Goal: Task Accomplishment & Management: Use online tool/utility

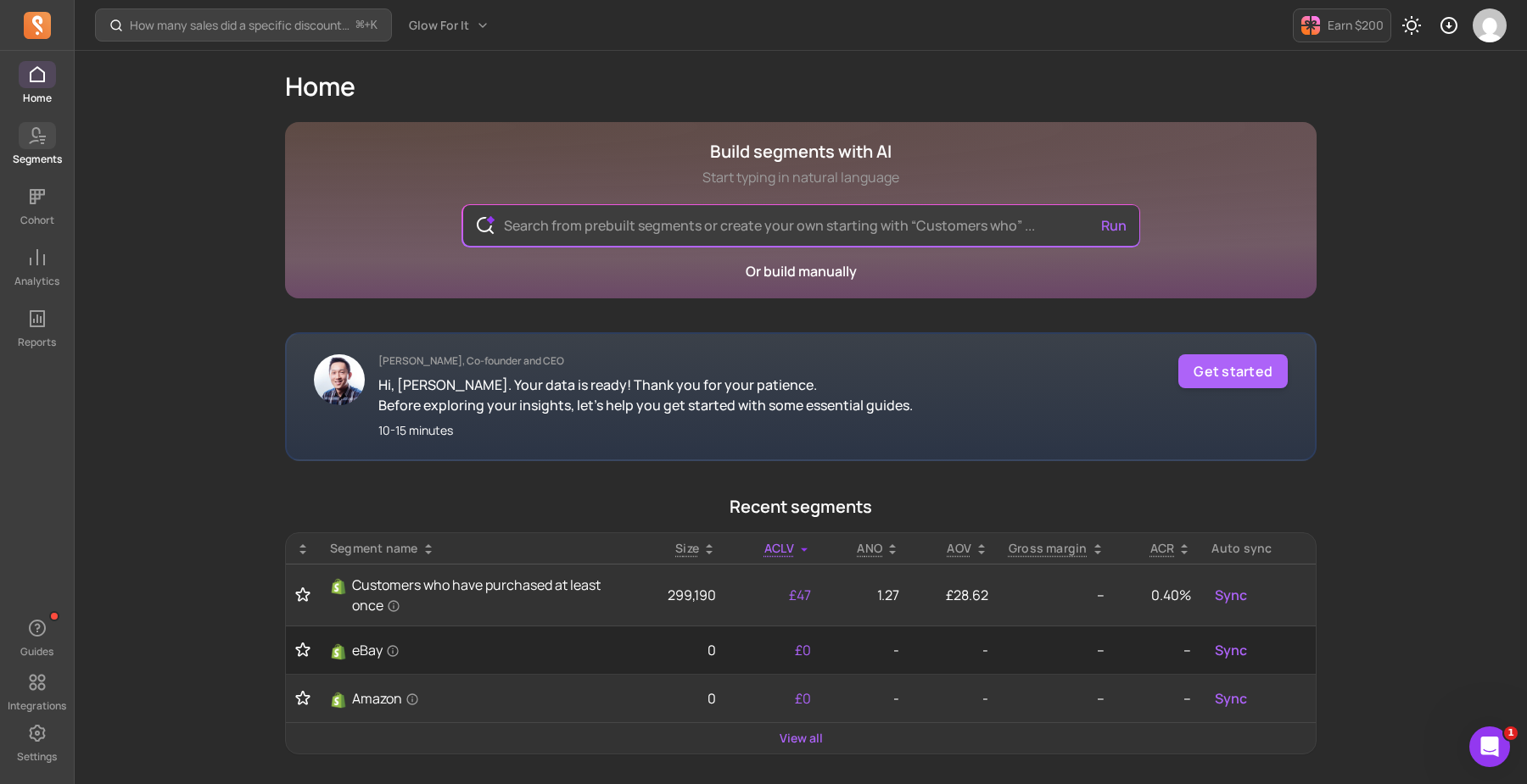
click at [37, 150] on link "Segments" at bounding box center [37, 144] width 74 height 44
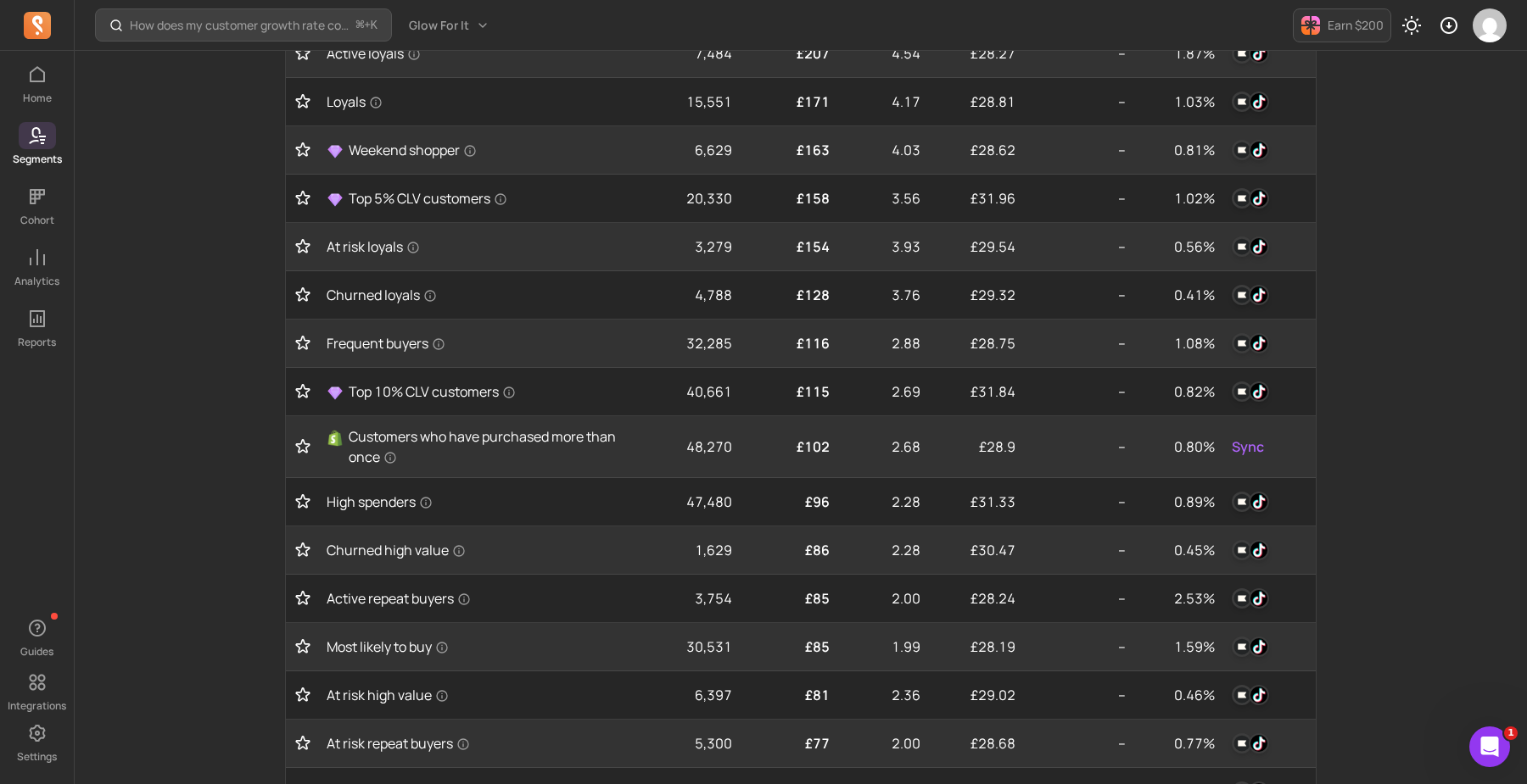
scroll to position [574, 0]
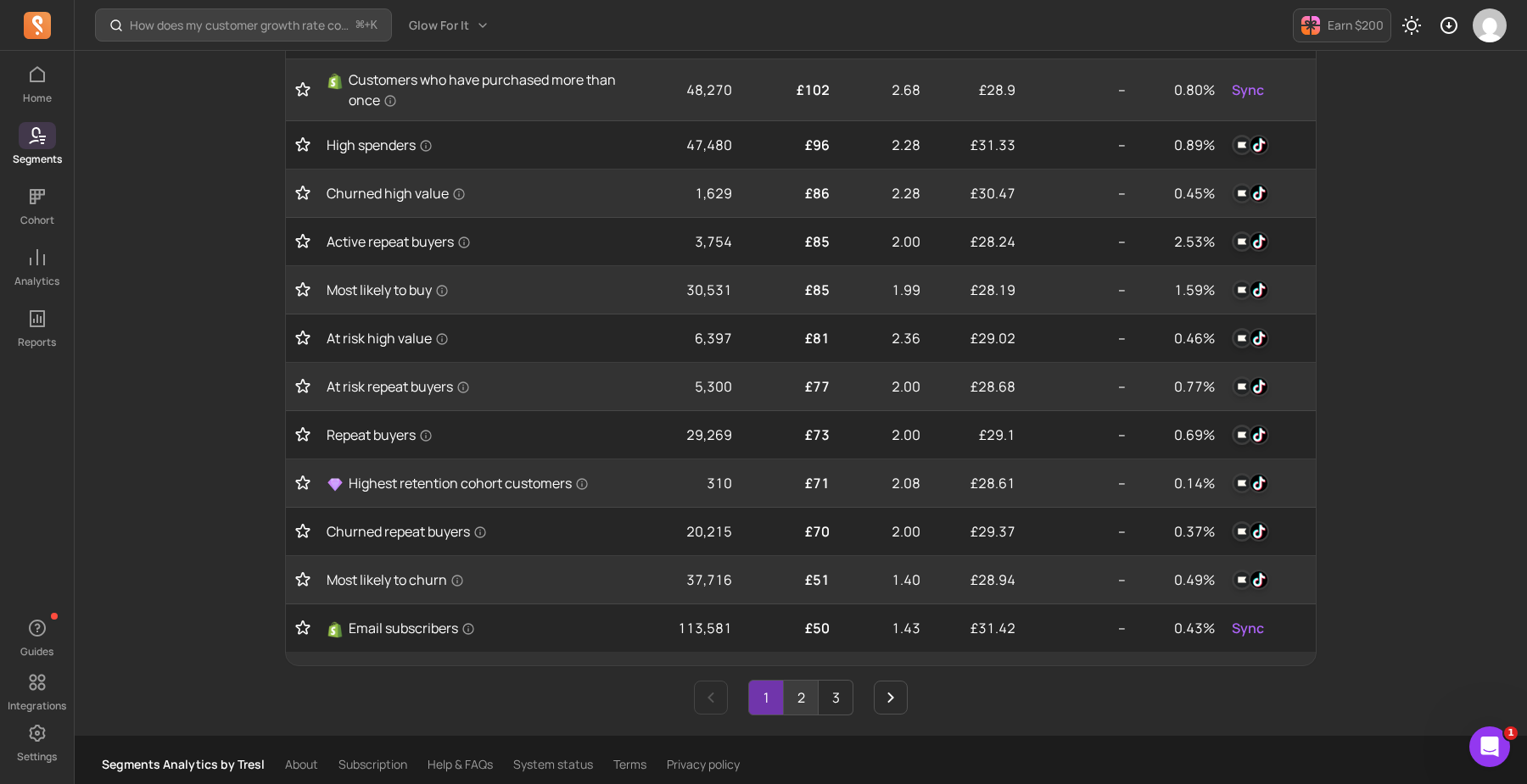
click at [805, 692] on link "2" at bounding box center [800, 698] width 34 height 34
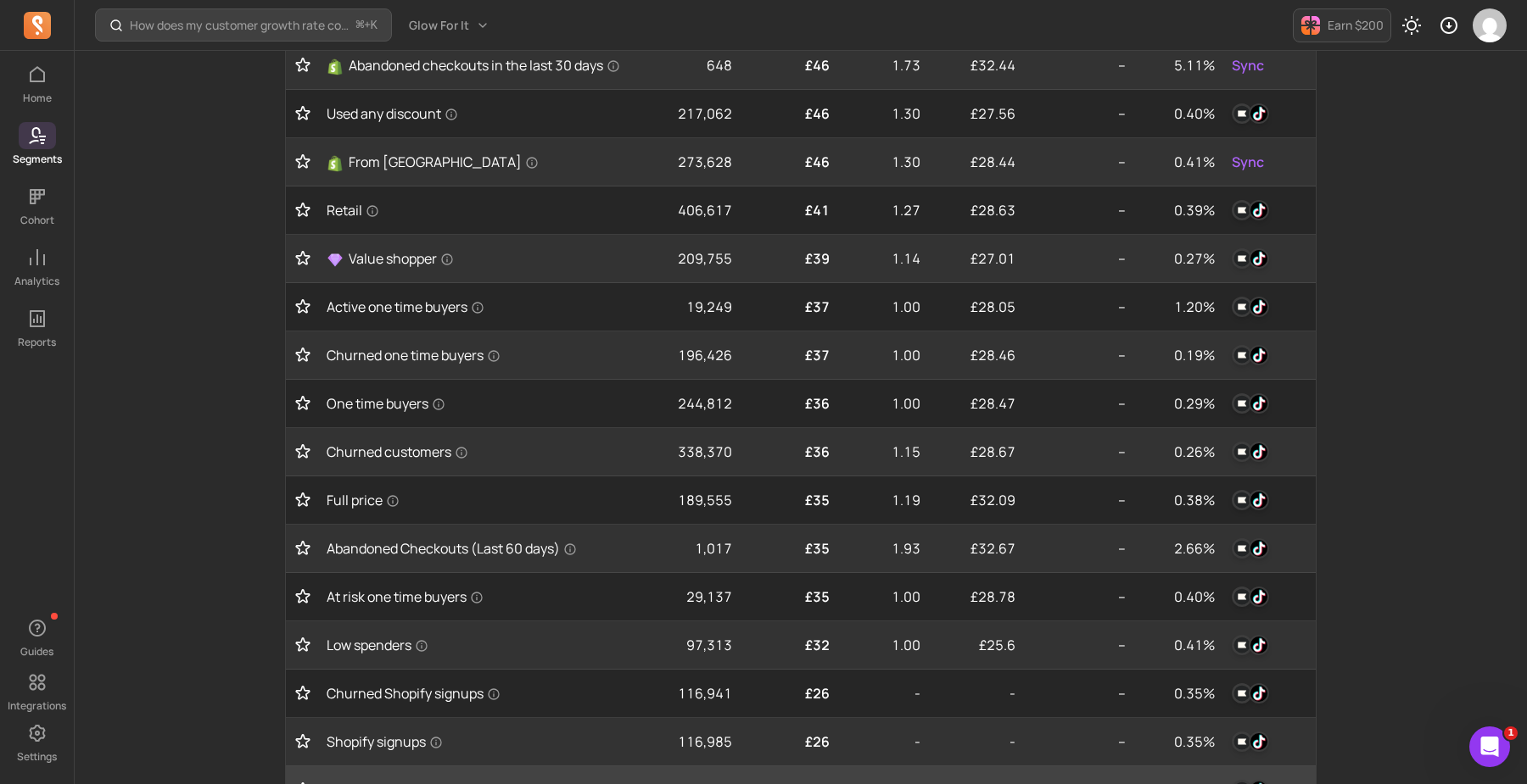
scroll to position [588, 0]
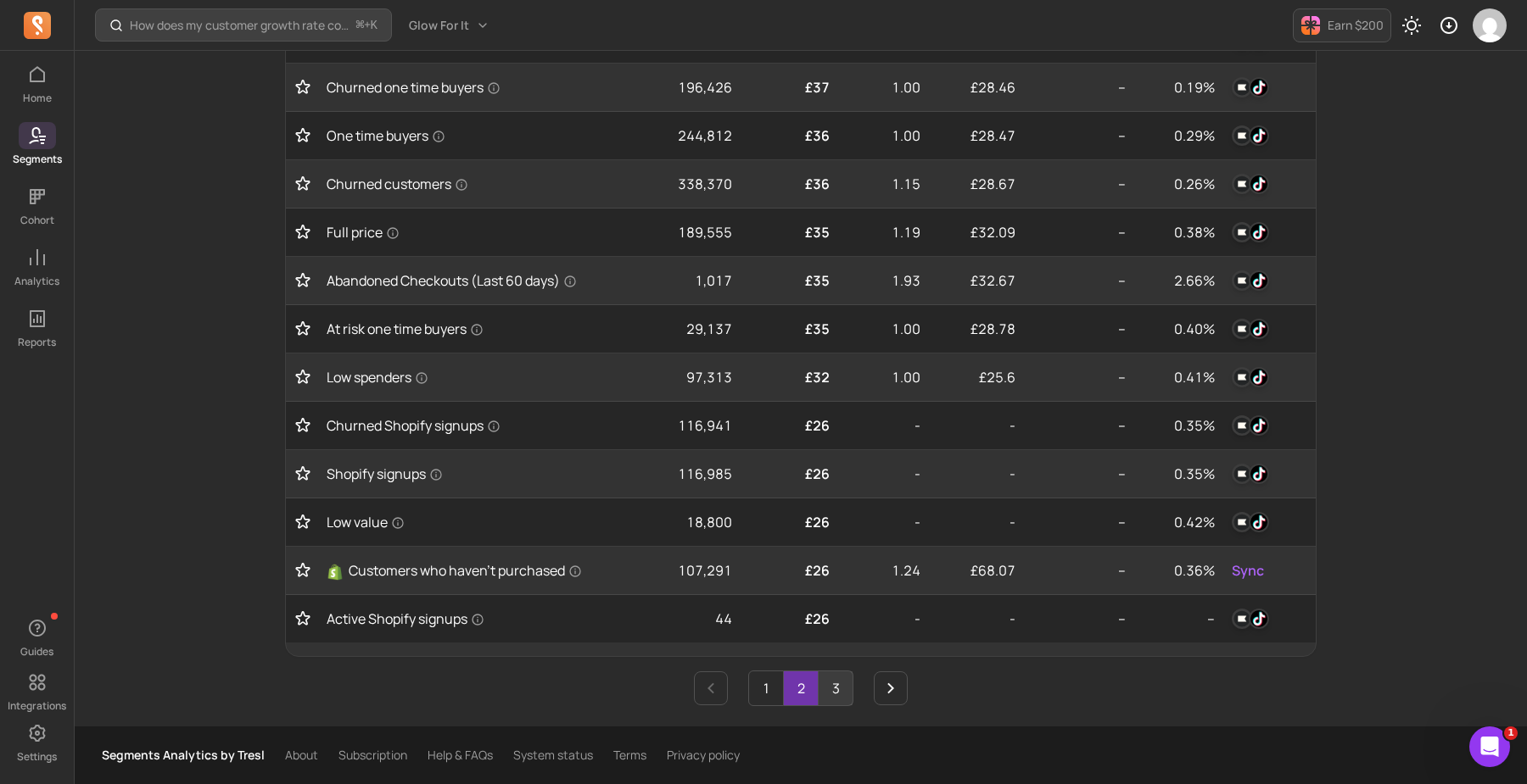
click at [843, 680] on link "3" at bounding box center [835, 688] width 34 height 34
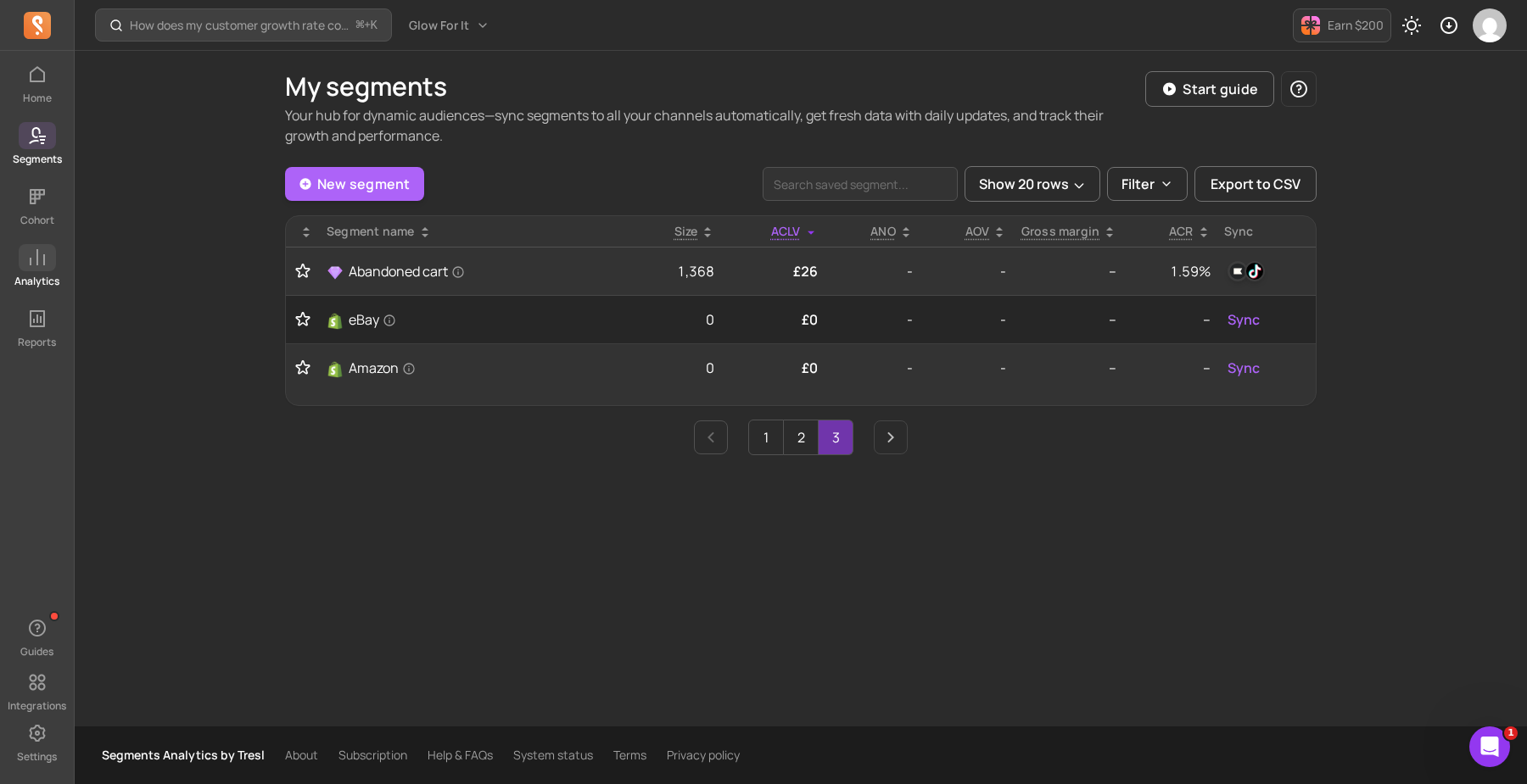
click at [38, 245] on span at bounding box center [37, 258] width 37 height 27
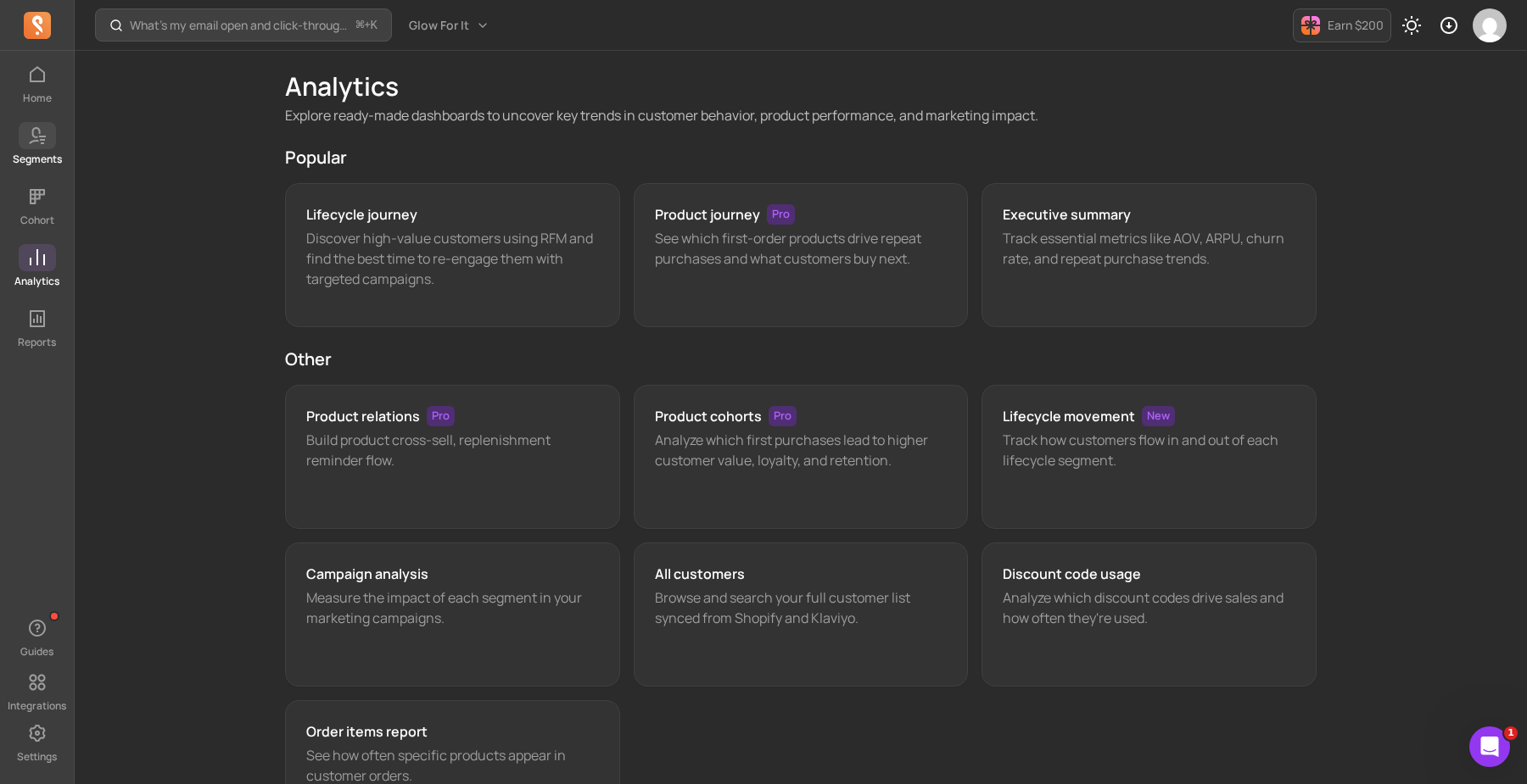
click at [35, 139] on icon at bounding box center [37, 135] width 20 height 20
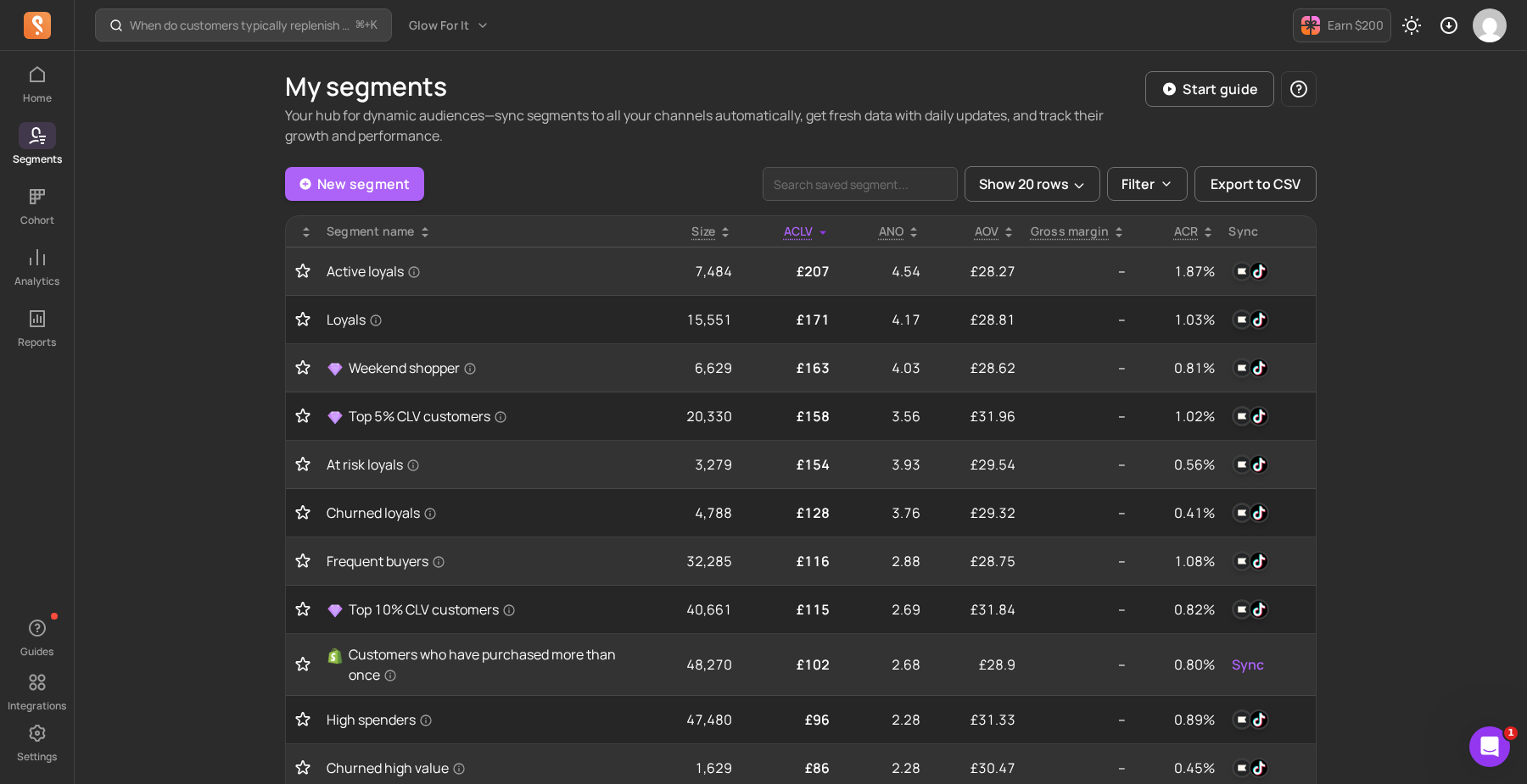
click at [1245, 237] on div "Sync" at bounding box center [1268, 231] width 81 height 16
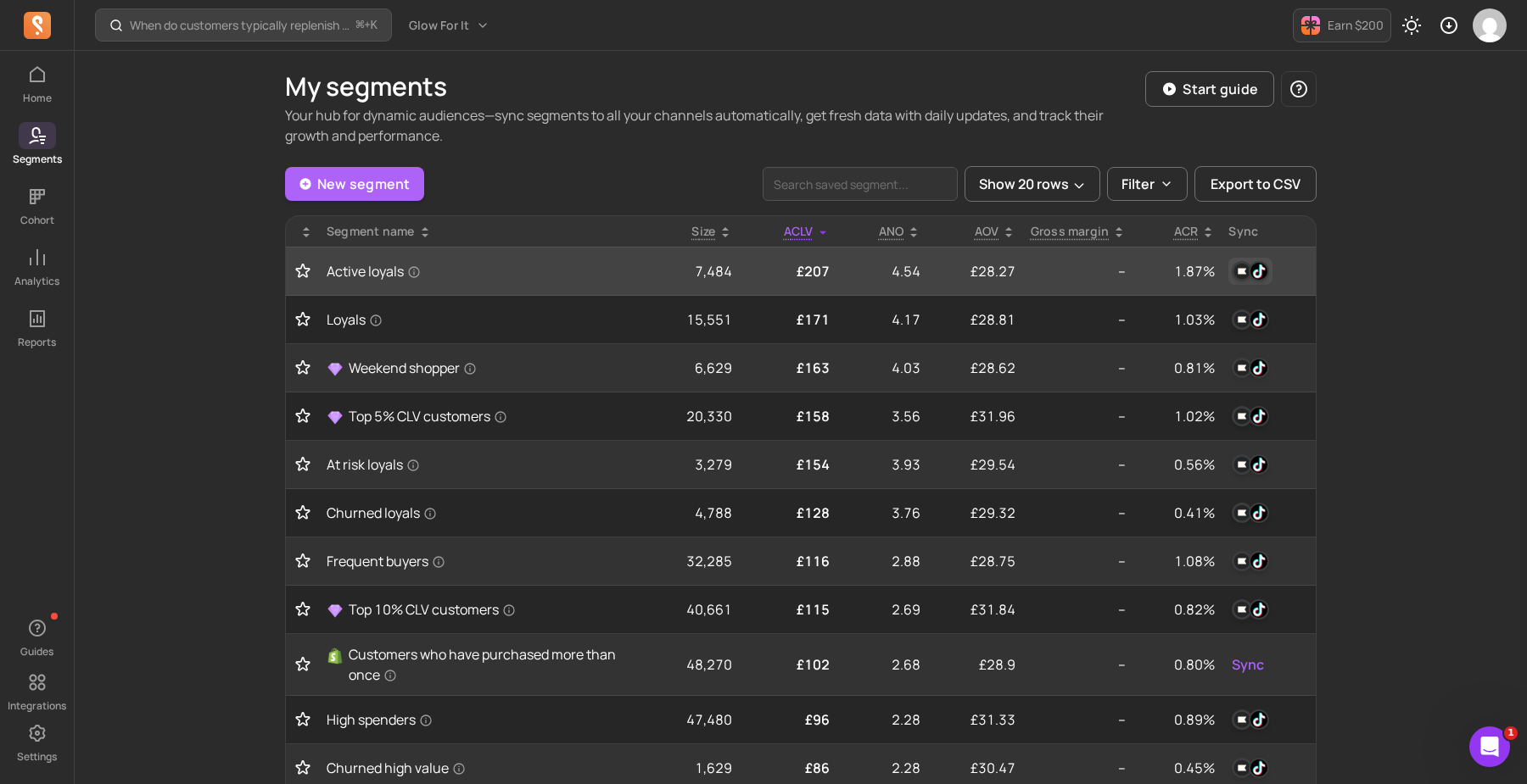
click at [1246, 274] on img "button" at bounding box center [1242, 271] width 20 height 20
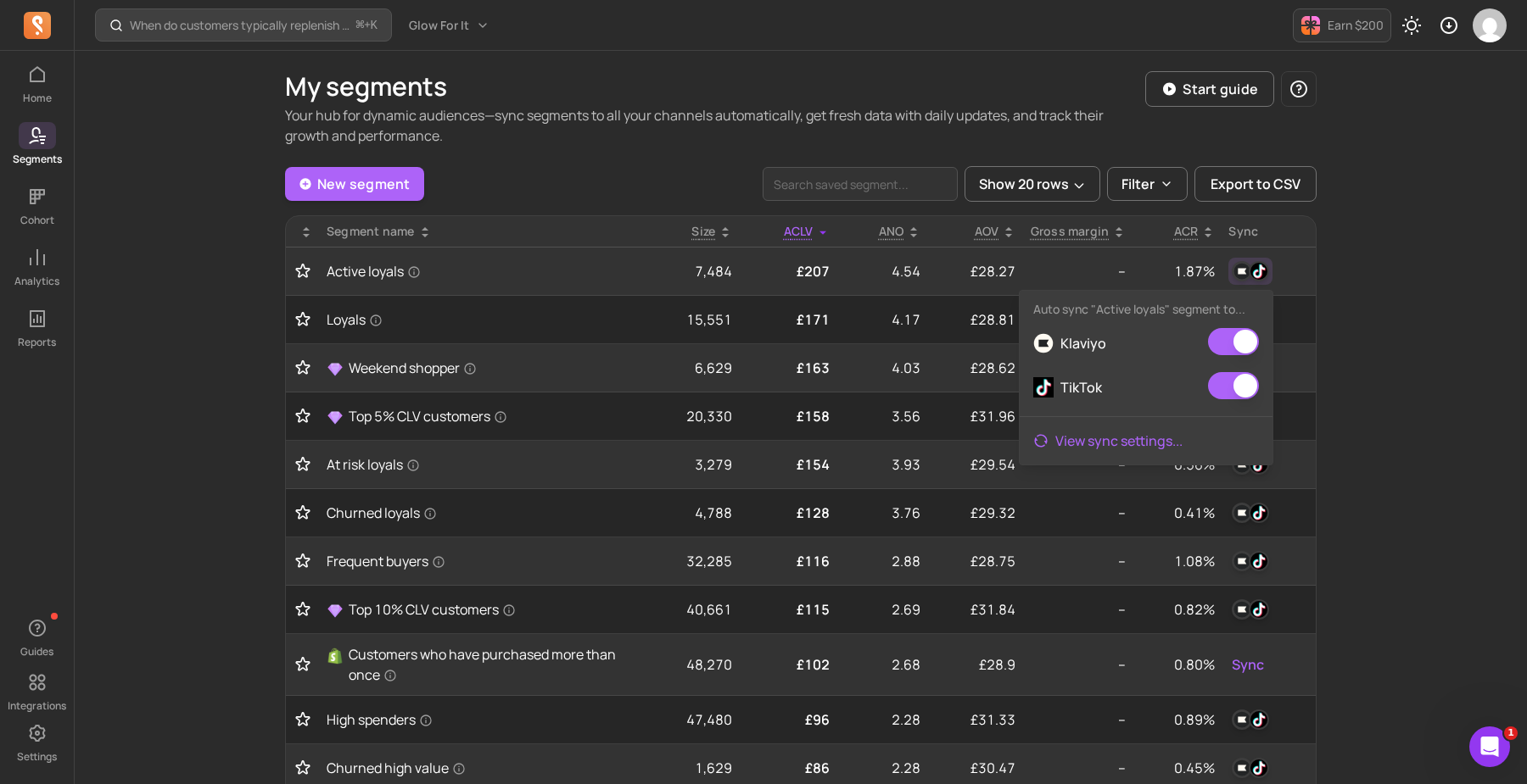
click at [1171, 448] on link "View sync settings ..." at bounding box center [1145, 441] width 252 height 34
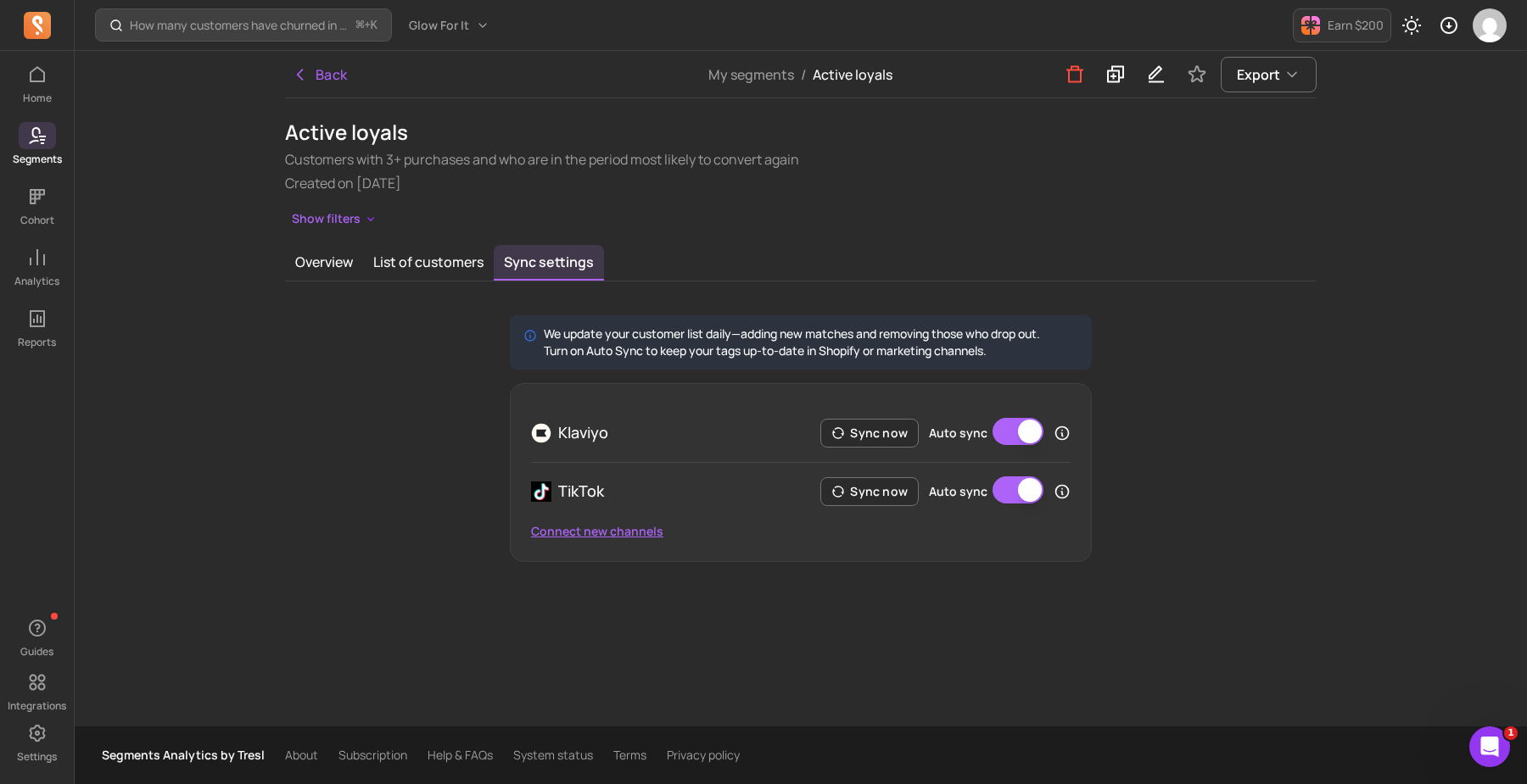
click at [639, 534] on button "Connect new channels" at bounding box center [597, 531] width 132 height 16
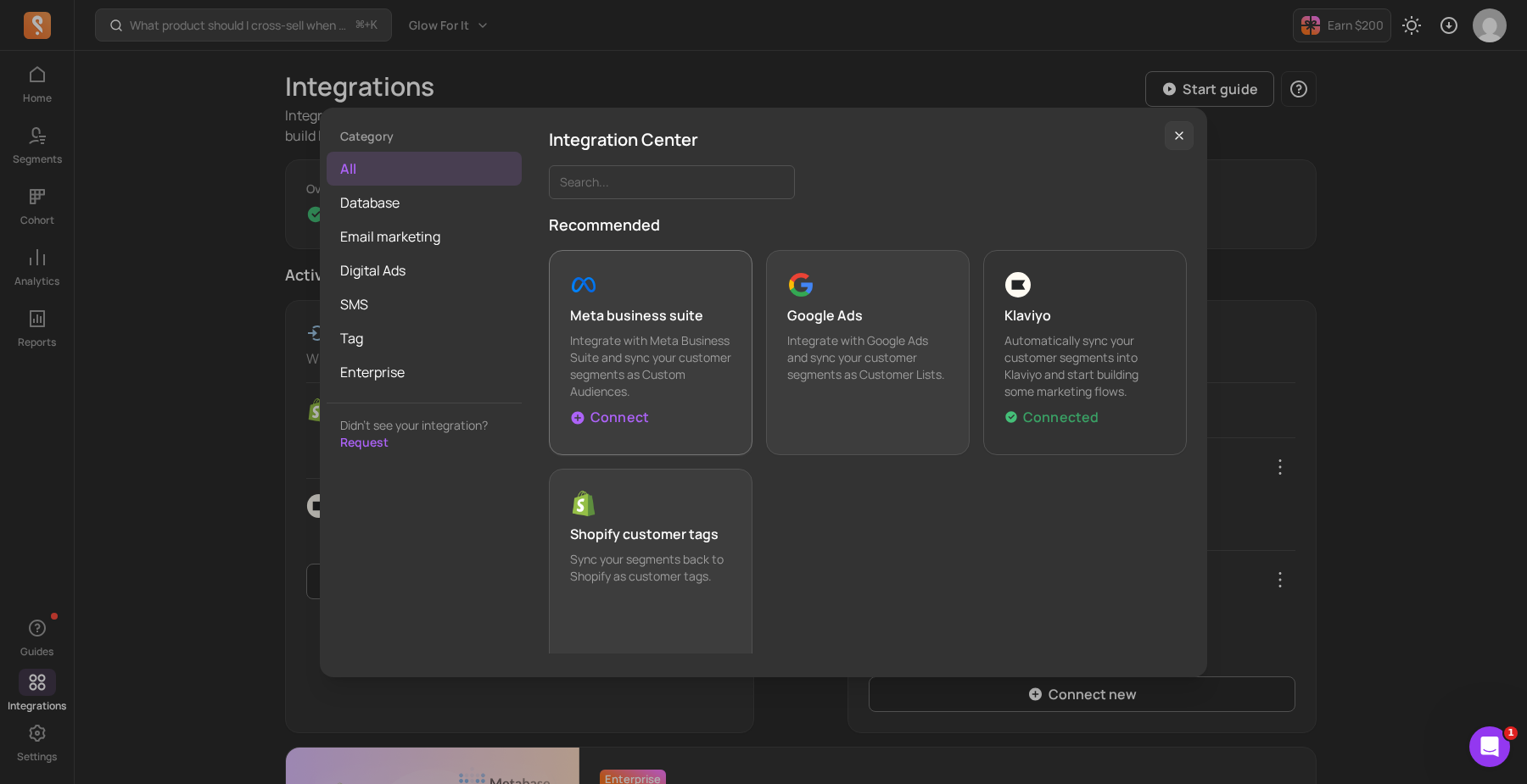
click at [647, 355] on p "Integrate with Meta Business Suite and sync your customer segments as Custom Au…" at bounding box center [650, 367] width 161 height 68
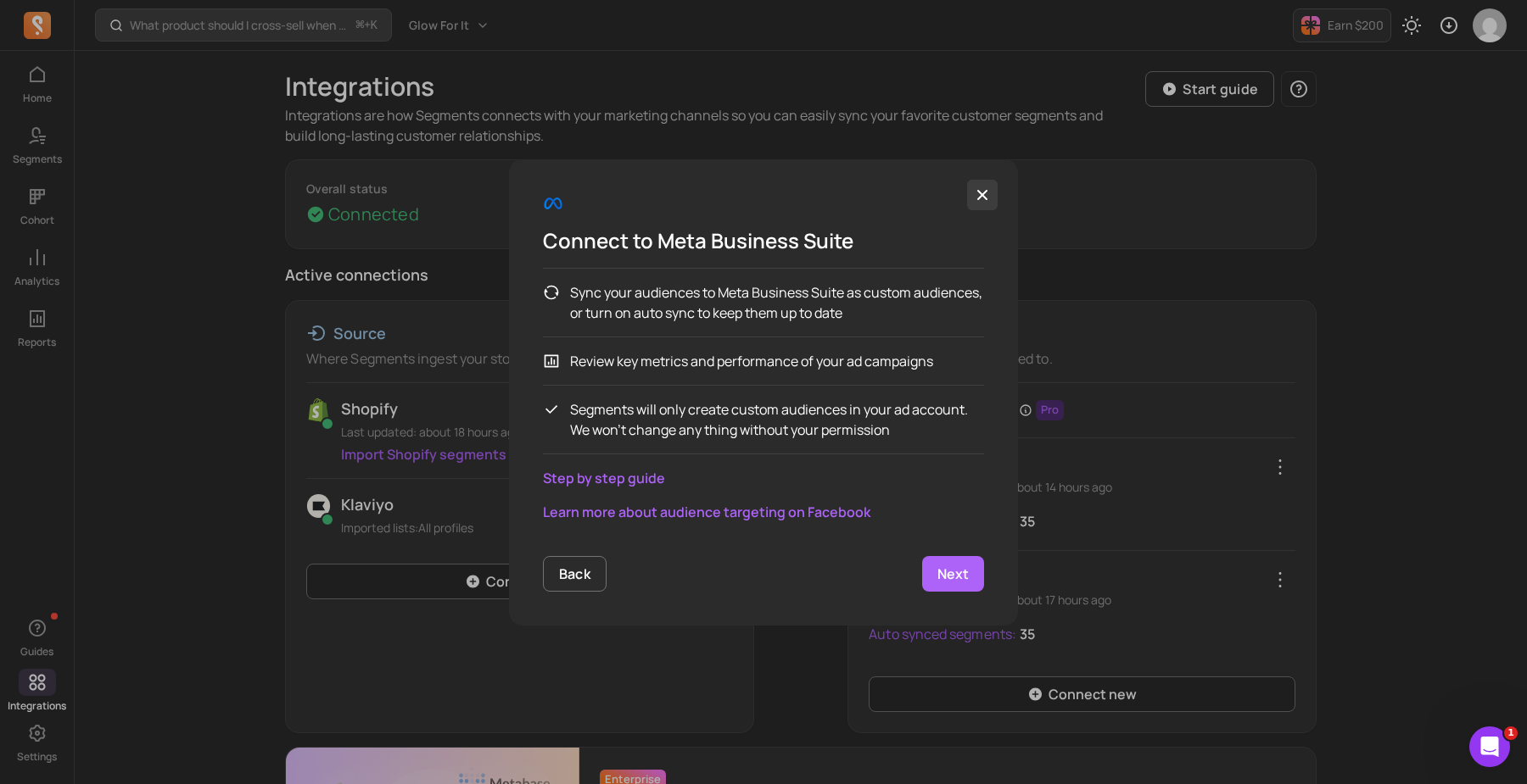
click at [981, 195] on icon "button" at bounding box center [982, 194] width 10 height 10
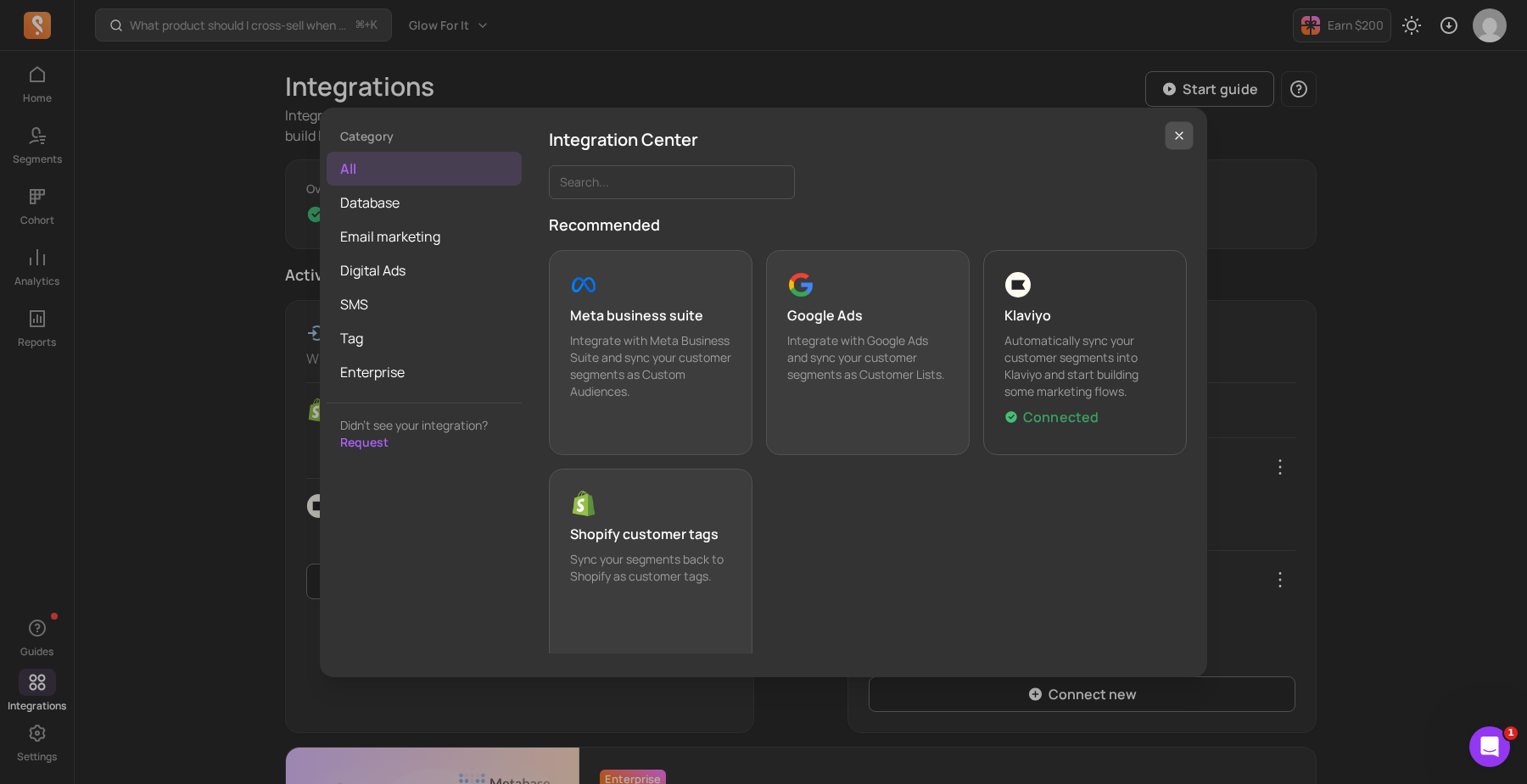
click at [1173, 140] on icon "button" at bounding box center [1179, 136] width 14 height 14
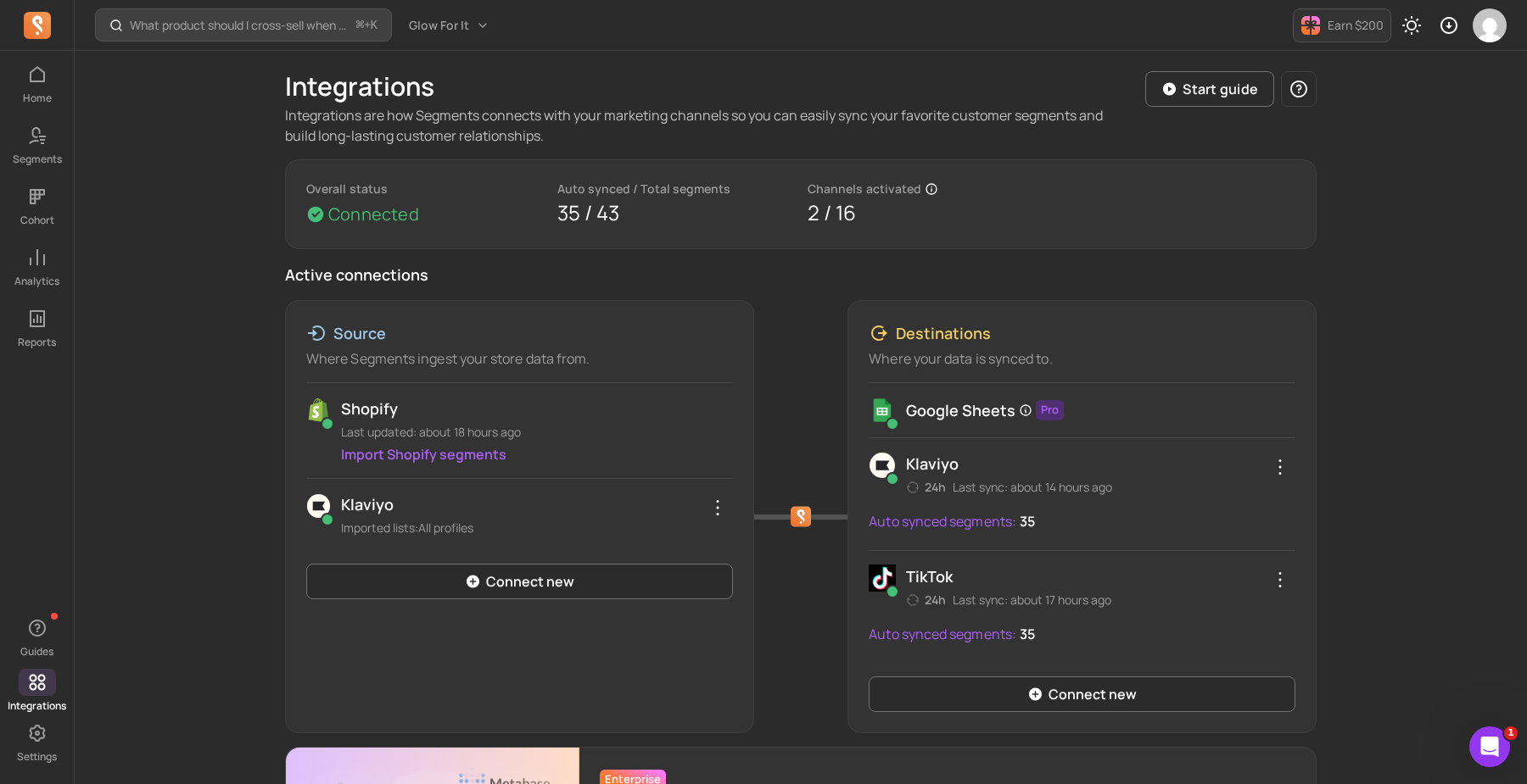
scroll to position [130, 0]
